Goal: Task Accomplishment & Management: Complete application form

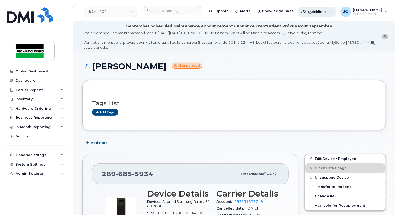
click at [312, 12] on span "Quicklinks" at bounding box center [317, 12] width 19 height 4
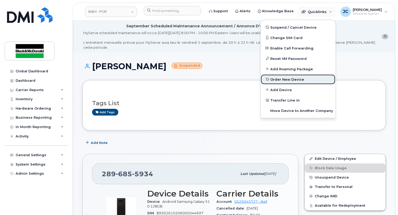
click at [287, 80] on span "Order New Device" at bounding box center [288, 79] width 34 height 5
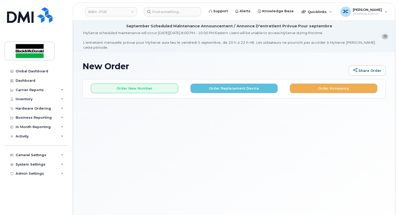
scroll to position [29, 0]
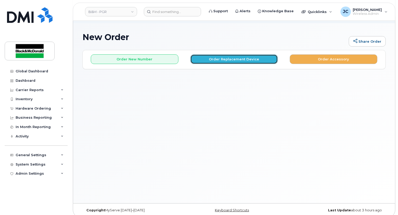
click at [246, 57] on button "Order Replacement Device" at bounding box center [235, 59] width 88 height 10
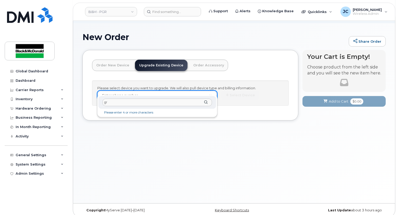
type input "g"
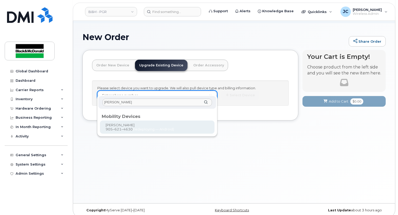
type input "barrie collins"
type input "401767"
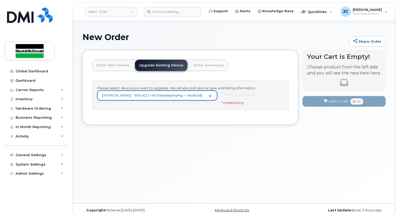
click at [163, 153] on div "New Order Share Order × Share This Order If you want to allow others to create …" at bounding box center [234, 113] width 322 height 180
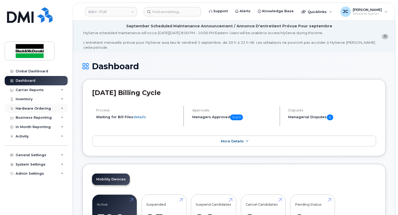
click at [43, 108] on div "Hardware Ordering" at bounding box center [33, 109] width 35 height 4
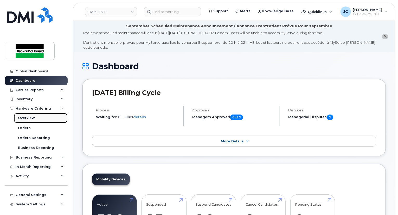
click at [27, 116] on div "Overview" at bounding box center [26, 118] width 17 height 5
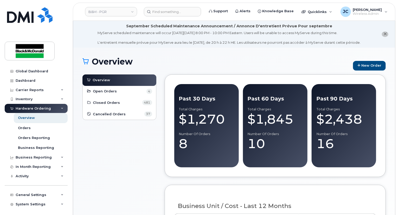
click at [33, 108] on div "Hardware Ordering" at bounding box center [33, 109] width 35 height 4
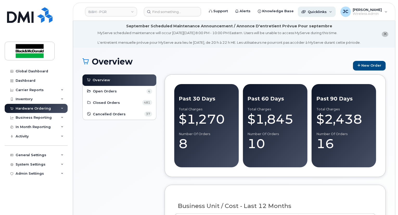
click at [321, 10] on span "Quicklinks" at bounding box center [317, 12] width 19 height 4
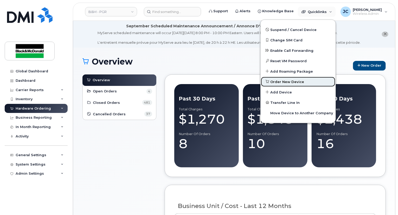
click at [284, 83] on span "Order New Device" at bounding box center [288, 81] width 34 height 5
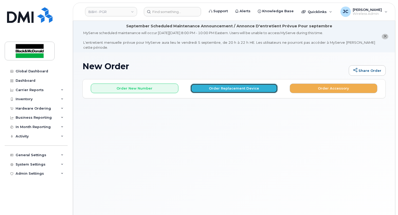
click at [245, 84] on button "Order Replacement Device" at bounding box center [235, 89] width 88 height 10
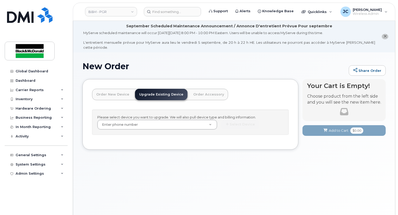
click at [113, 89] on link "Order New Device" at bounding box center [112, 94] width 41 height 11
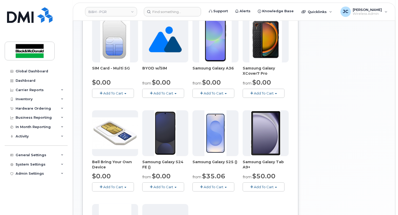
scroll to position [104, 0]
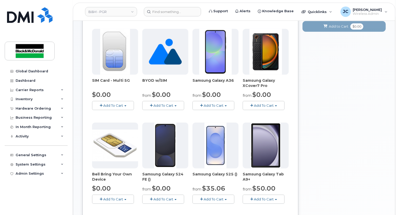
click at [266, 54] on img at bounding box center [266, 52] width 33 height 46
drag, startPoint x: 251, startPoint y: 76, endPoint x: 282, endPoint y: 83, distance: 31.2
click at [282, 83] on span "Samsung Galaxy XCover7 Pro" at bounding box center [266, 83] width 46 height 10
copy span "amsung Galaxy XCover7 Pro"
